Goal: Navigation & Orientation: Find specific page/section

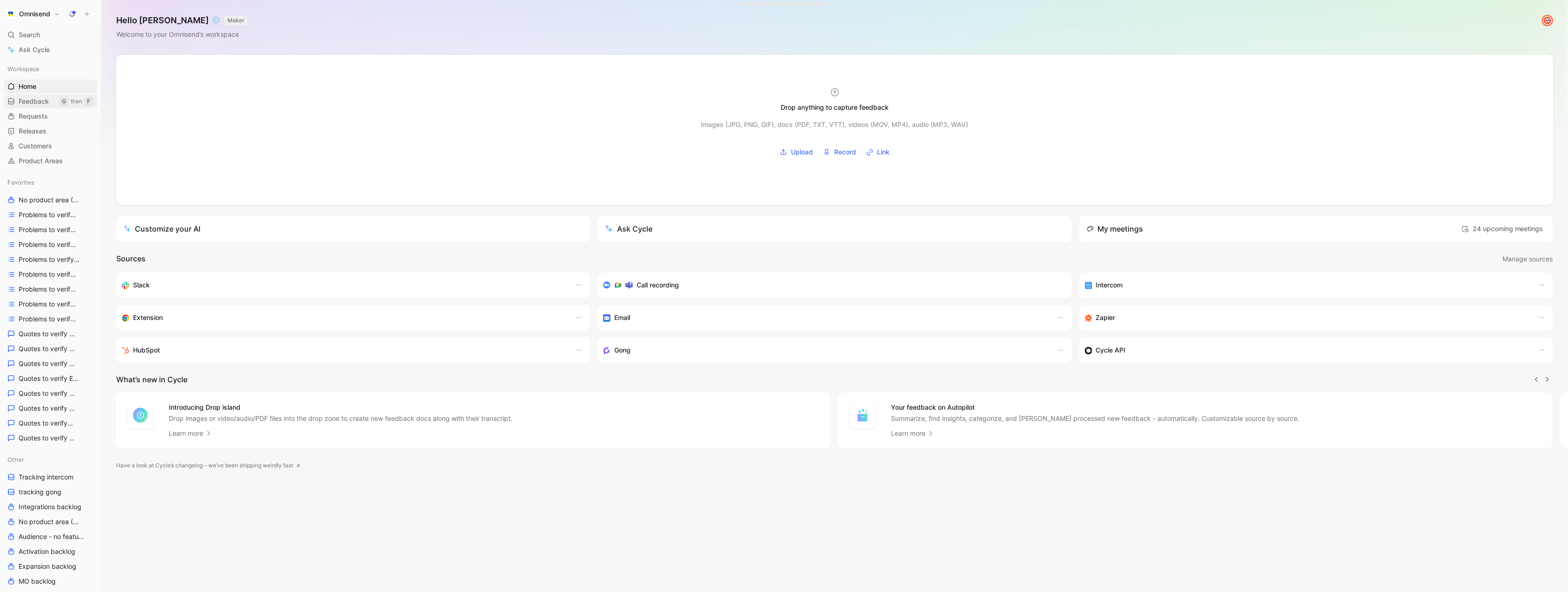
click at [45, 99] on span "Feedback" at bounding box center [34, 101] width 30 height 9
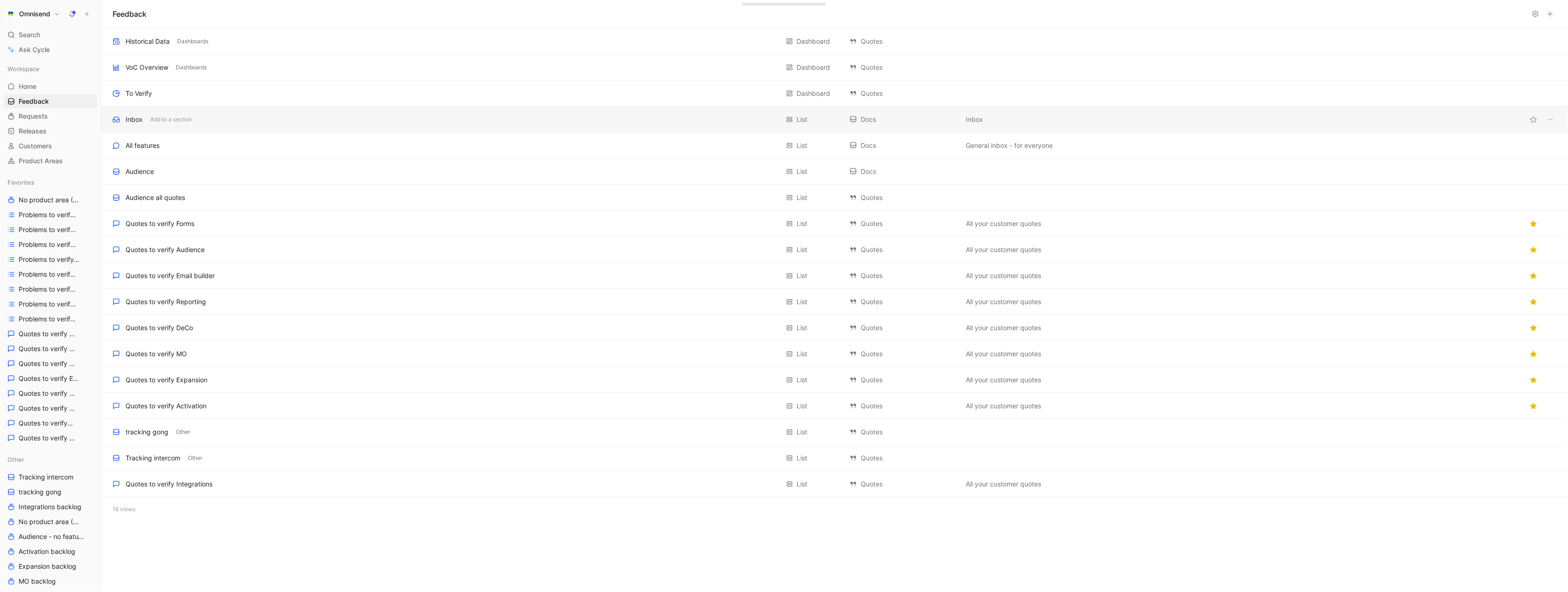
click at [242, 115] on div "Inbox Add to a section" at bounding box center [446, 119] width 667 height 11
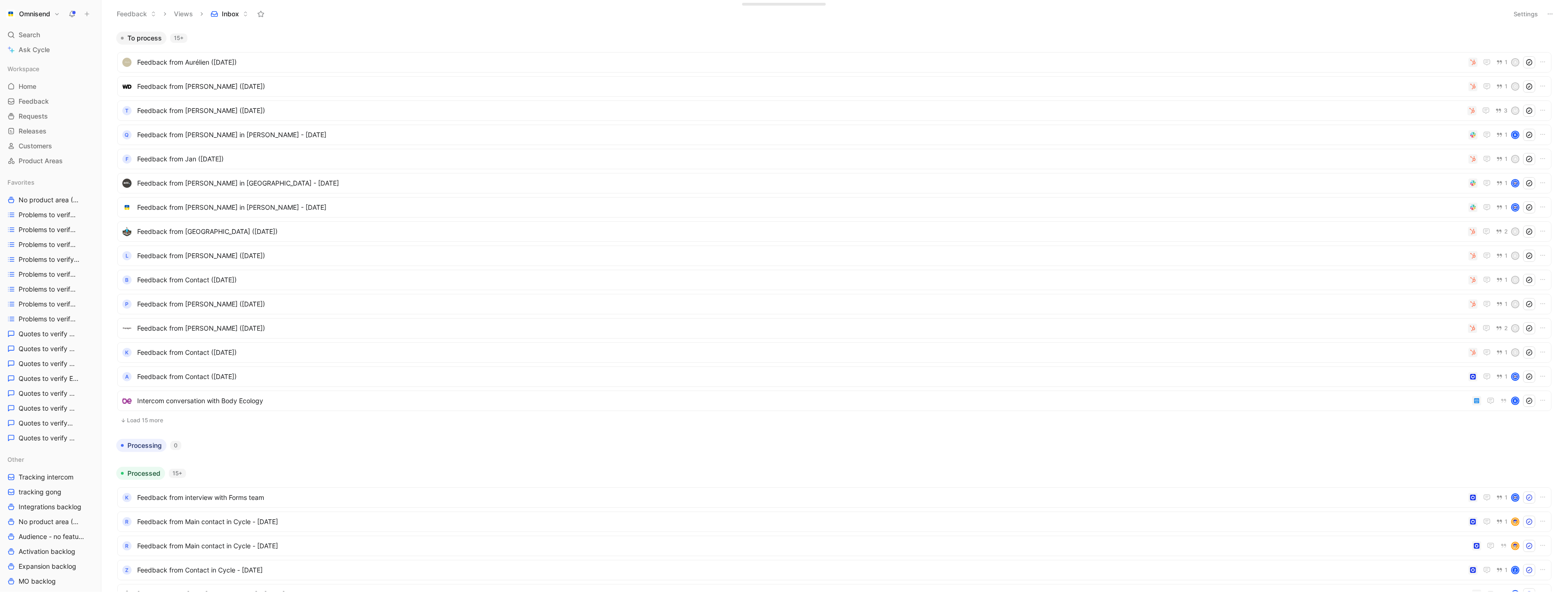
click at [58, 13] on button "Omnisend" at bounding box center [33, 13] width 58 height 13
click at [61, 90] on div "Workspace settings G then S" at bounding box center [63, 95] width 114 height 15
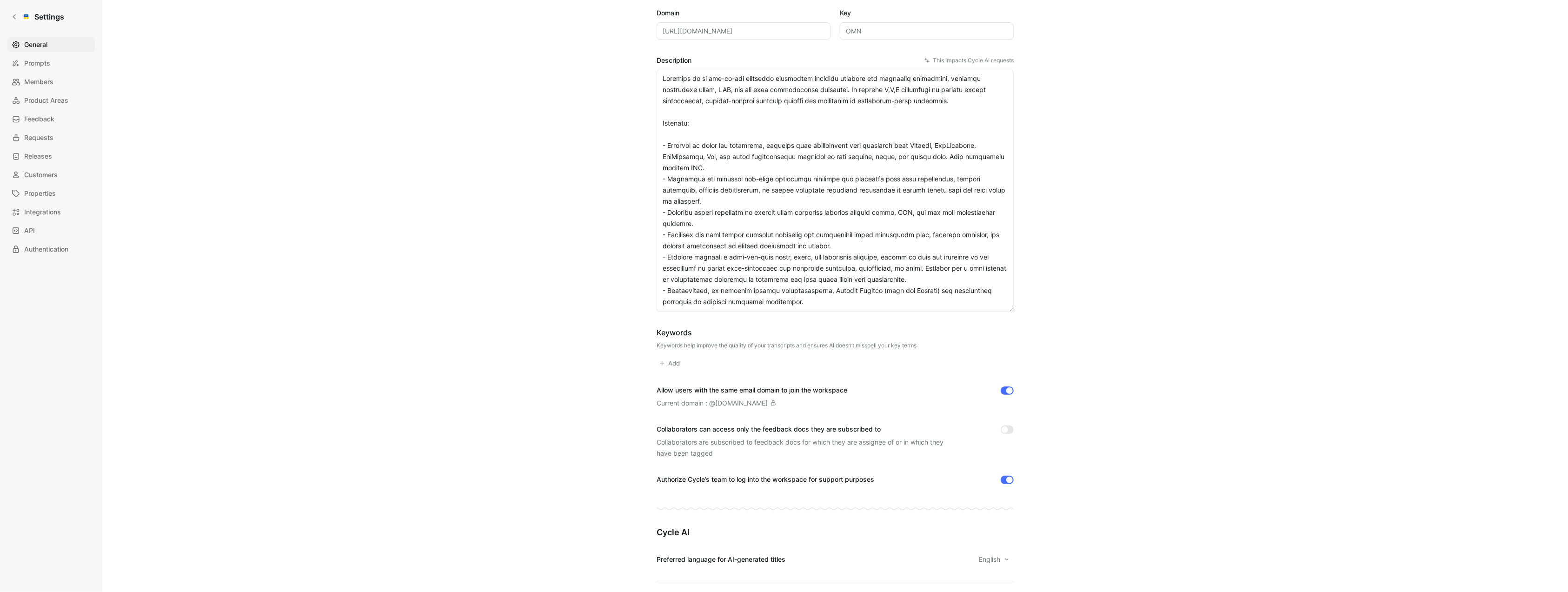
scroll to position [96, 0]
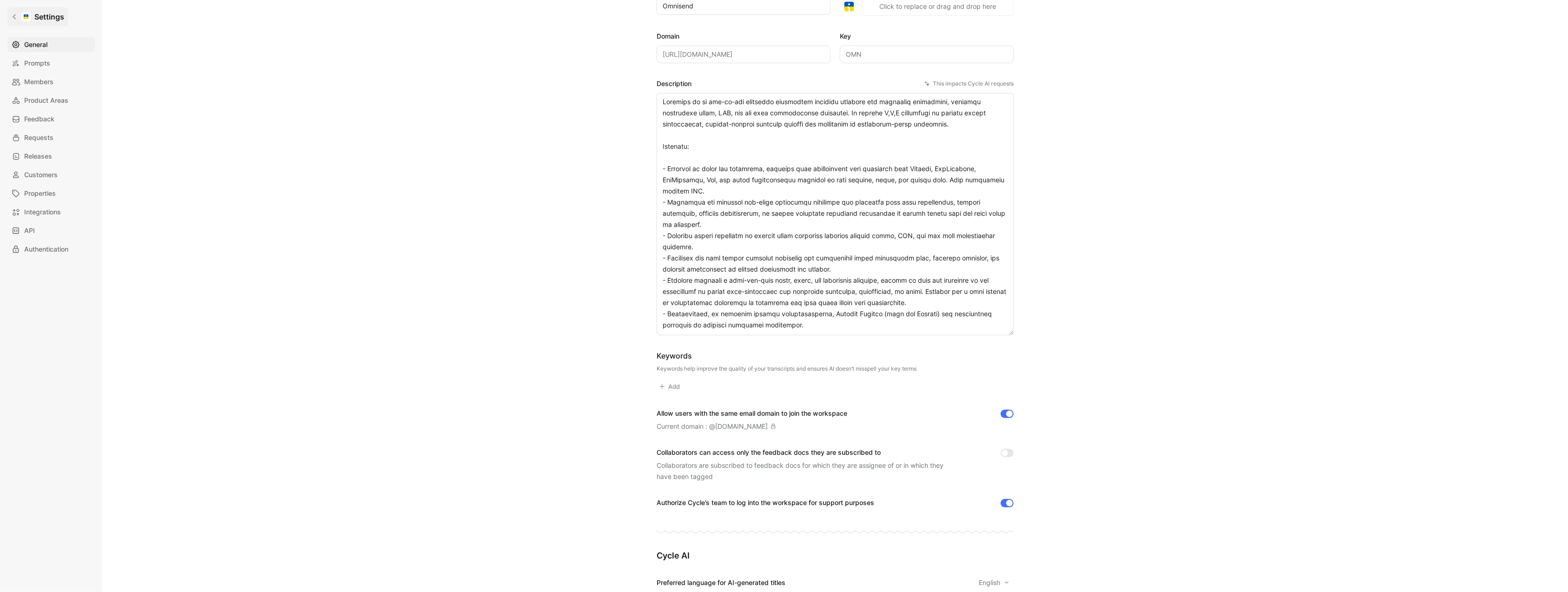
click at [18, 20] on link "Settings" at bounding box center [37, 16] width 60 height 19
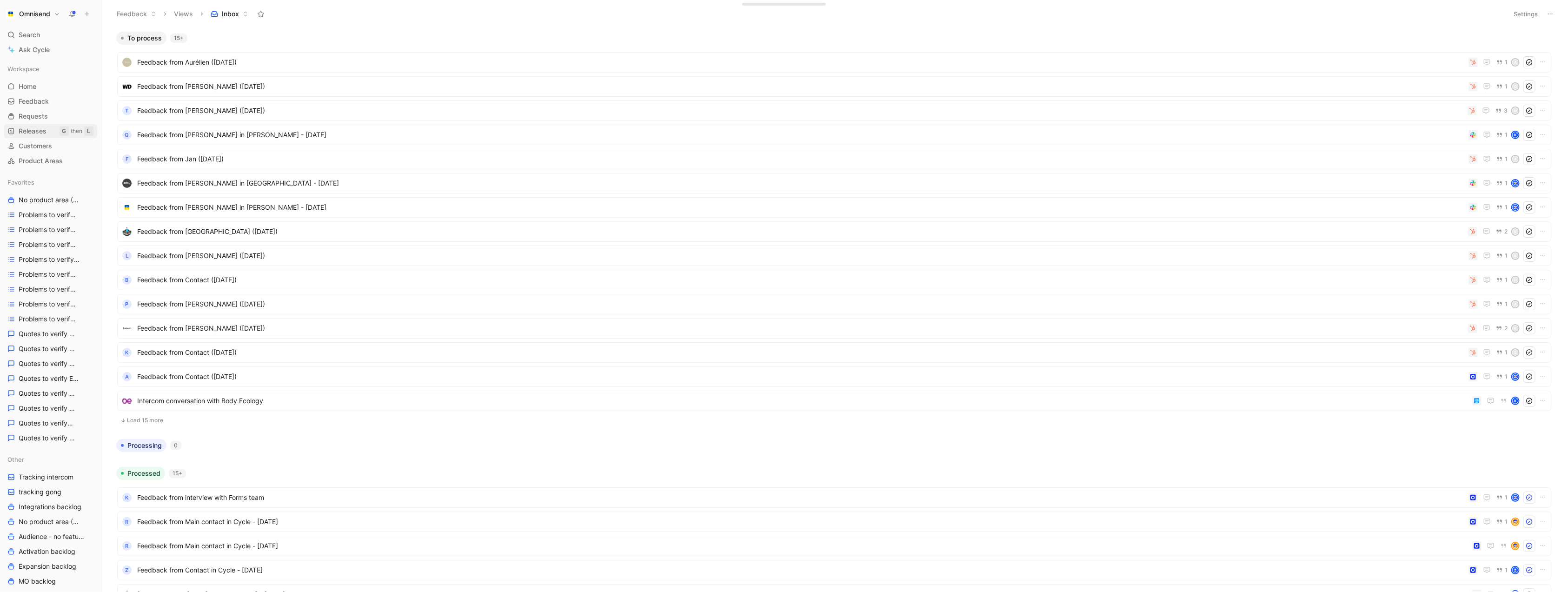
click at [47, 130] on link "Releases G then L" at bounding box center [51, 131] width 94 height 14
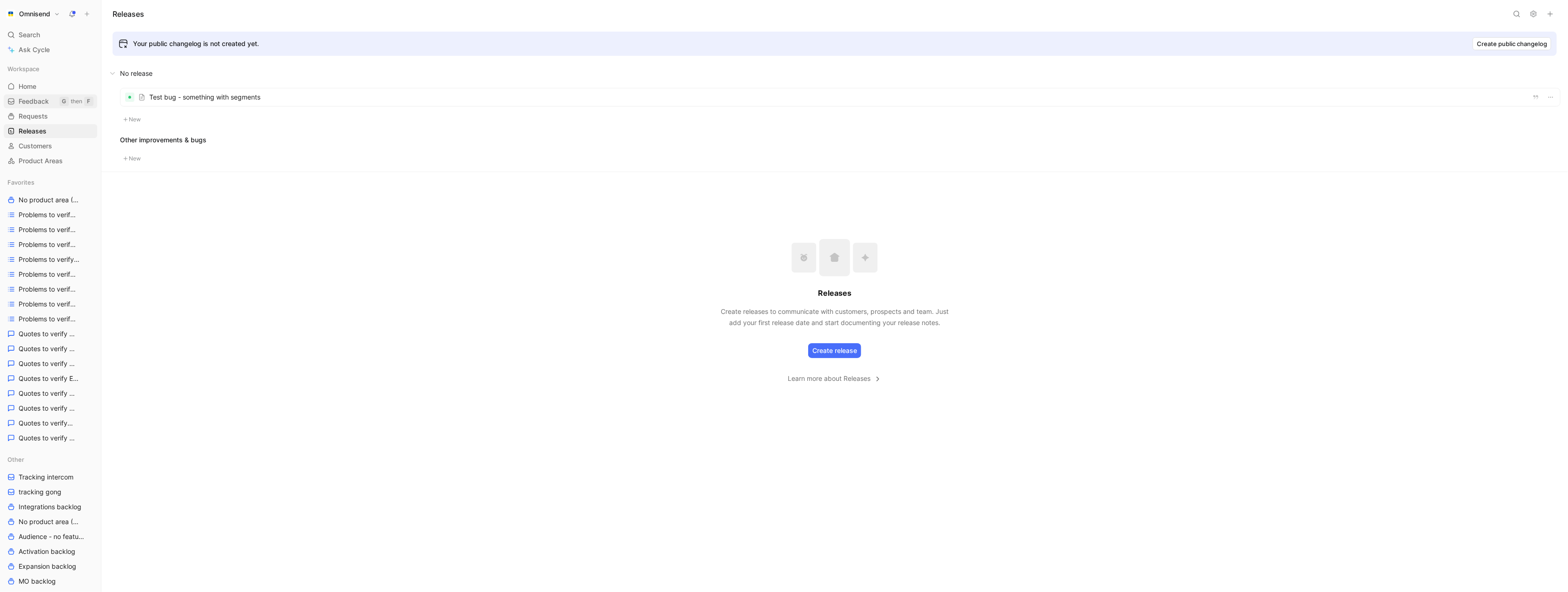
click at [43, 107] on link "Feedback G then F" at bounding box center [51, 101] width 94 height 14
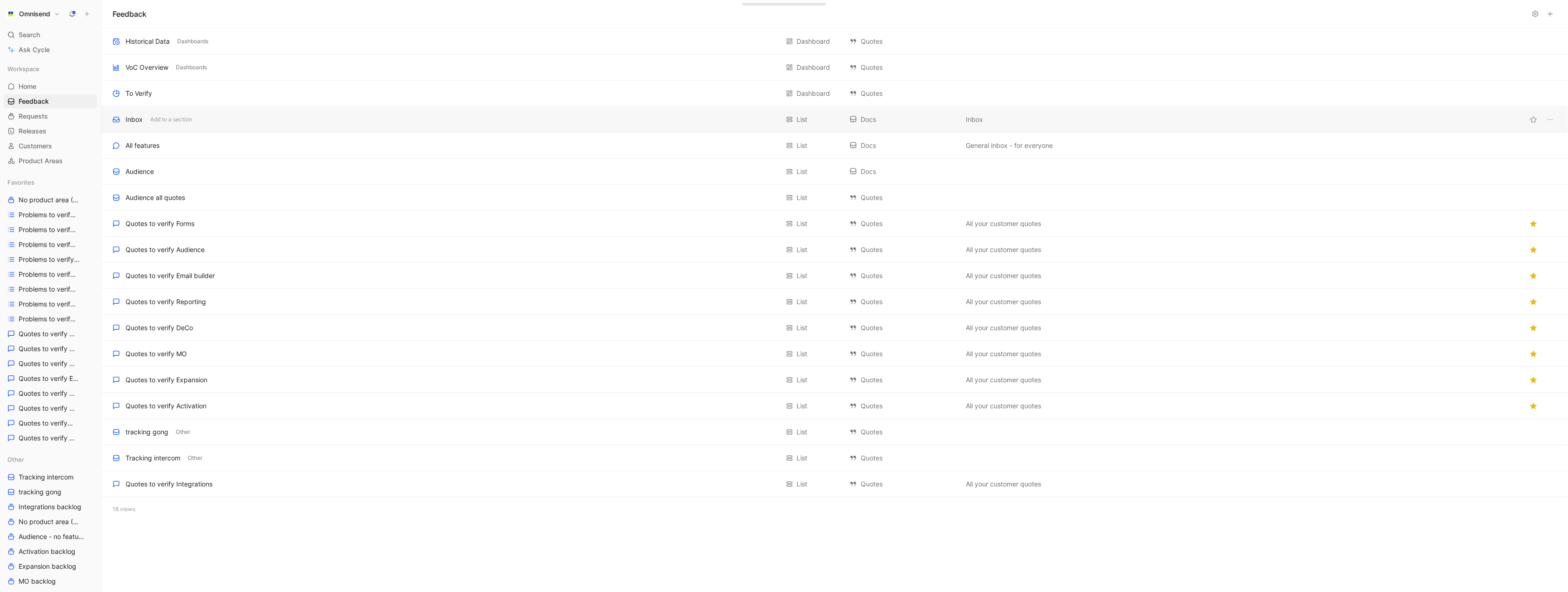
click at [319, 115] on div "Inbox Add to a section" at bounding box center [446, 119] width 667 height 11
